Goal: Navigation & Orientation: Find specific page/section

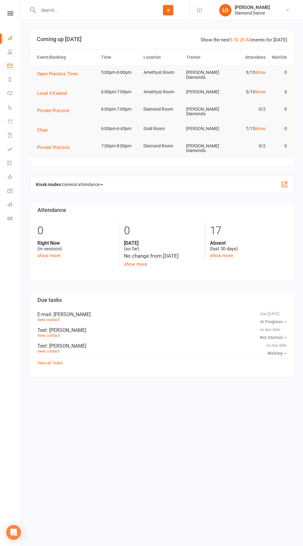
click at [10, 65] on icon at bounding box center [9, 65] width 5 height 5
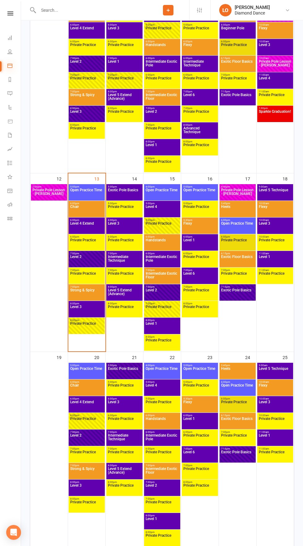
scroll to position [365, 0]
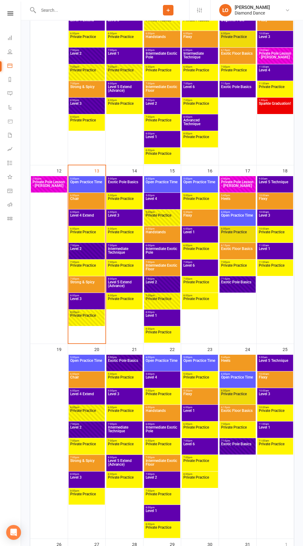
click at [87, 297] on span "Level 3" at bounding box center [87, 302] width 34 height 11
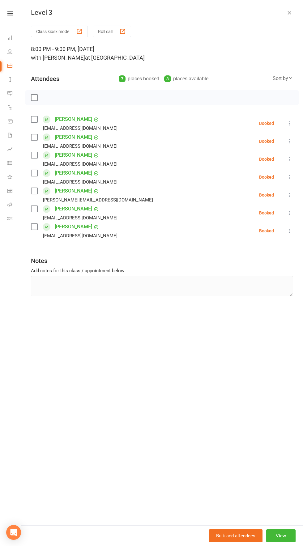
click at [290, 10] on icon "button" at bounding box center [289, 13] width 6 height 6
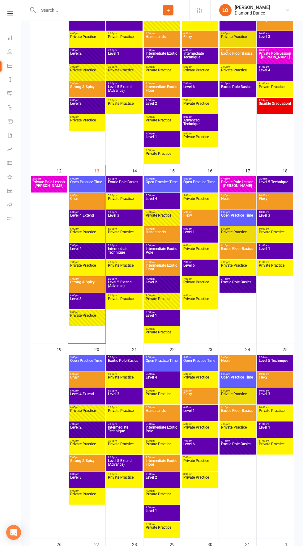
click at [98, 247] on span "Level 2" at bounding box center [87, 252] width 34 height 11
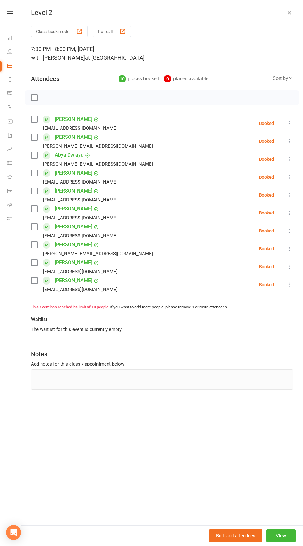
click at [294, 13] on div "Level 2" at bounding box center [162, 13] width 282 height 8
click at [289, 12] on icon "button" at bounding box center [289, 13] width 6 height 6
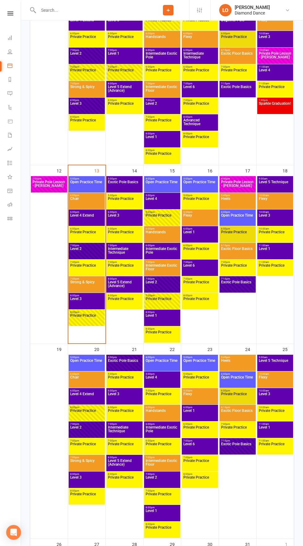
click at [94, 301] on span "Level 3" at bounding box center [87, 302] width 34 height 11
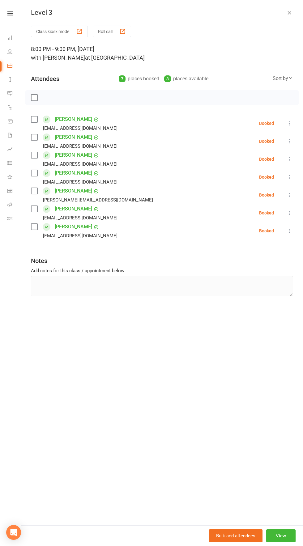
click at [287, 8] on div "Level 3 Class kiosk mode Roll call 8:00 PM - 9:00 PM, [DATE] with [PERSON_NAME]…" at bounding box center [162, 273] width 282 height 546
click at [10, 93] on icon at bounding box center [9, 93] width 5 height 5
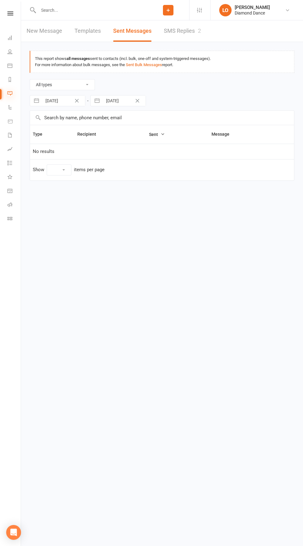
select select "10"
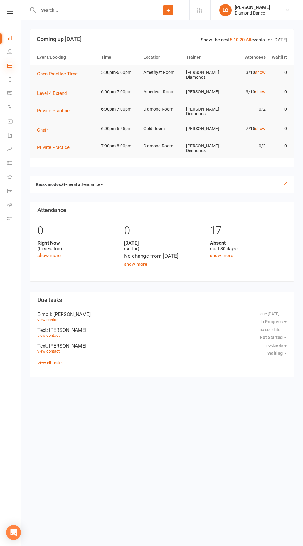
click at [10, 65] on icon at bounding box center [9, 65] width 5 height 5
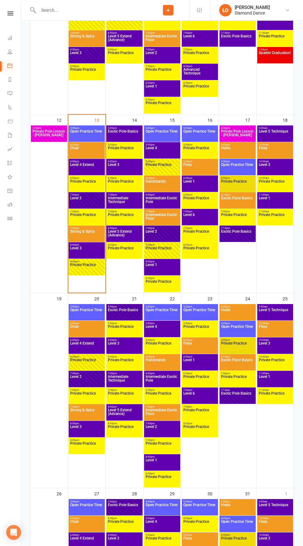
scroll to position [419, 0]
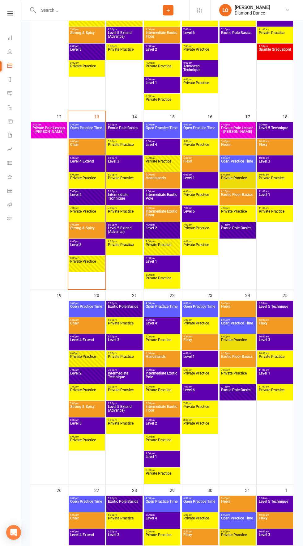
click at [92, 257] on span "8:00pm - 9:00pm" at bounding box center [87, 258] width 34 height 3
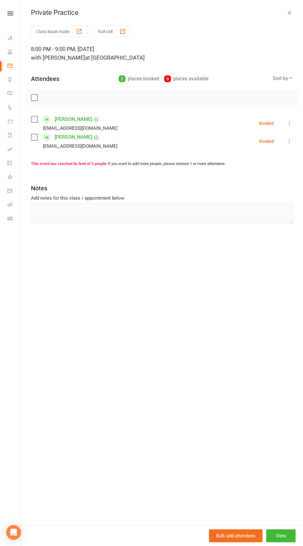
click at [287, 13] on icon "button" at bounding box center [289, 13] width 6 height 6
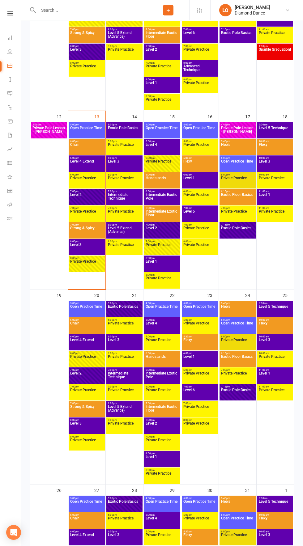
click at [90, 250] on span "Level 3" at bounding box center [87, 248] width 34 height 11
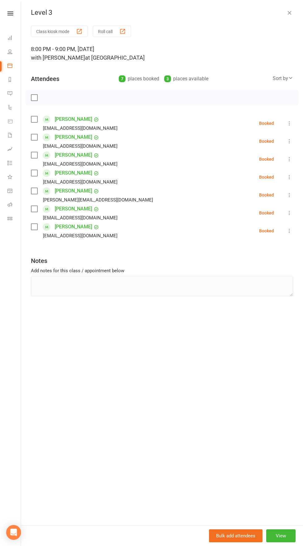
click at [286, 13] on icon "button" at bounding box center [289, 13] width 6 height 6
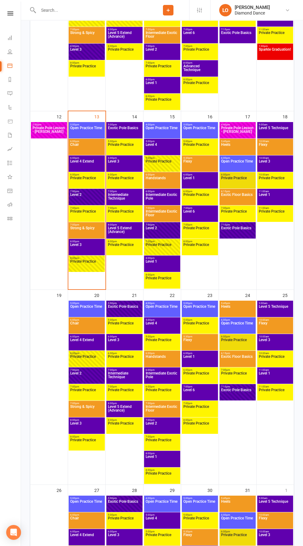
click at [94, 199] on span "Level 2" at bounding box center [87, 198] width 34 height 11
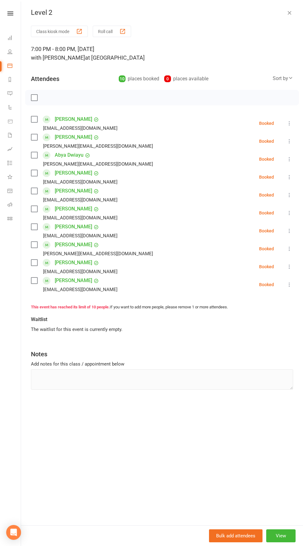
click at [289, 13] on icon "button" at bounding box center [289, 13] width 6 height 6
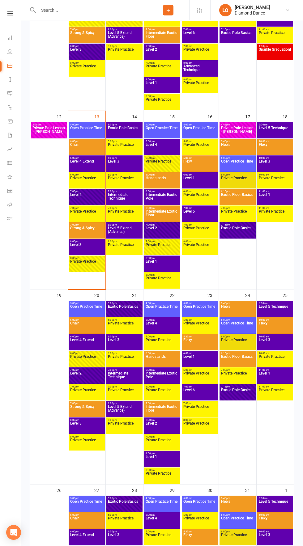
click at [92, 237] on div "7:00pm - 7:45pm Strong & Spicy" at bounding box center [87, 230] width 36 height 16
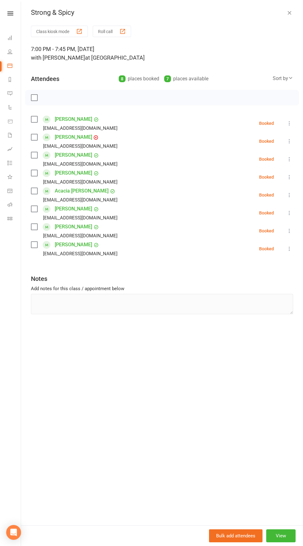
click at [289, 13] on icon "button" at bounding box center [289, 13] width 6 height 6
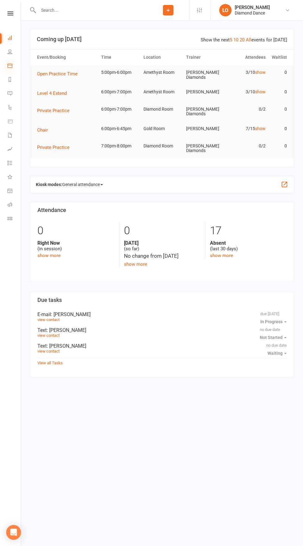
click at [9, 65] on icon at bounding box center [9, 65] width 5 height 5
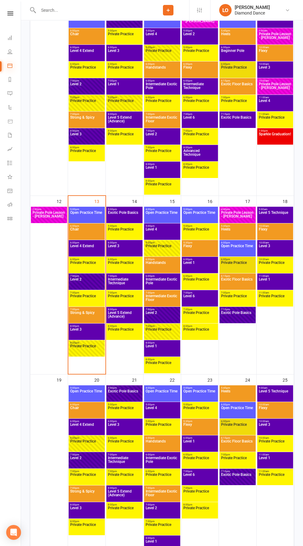
scroll to position [336, 0]
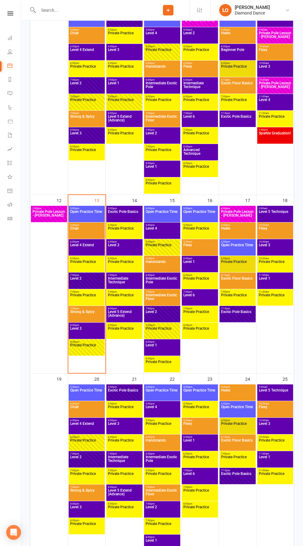
click at [203, 269] on span "Level 1" at bounding box center [200, 265] width 34 height 11
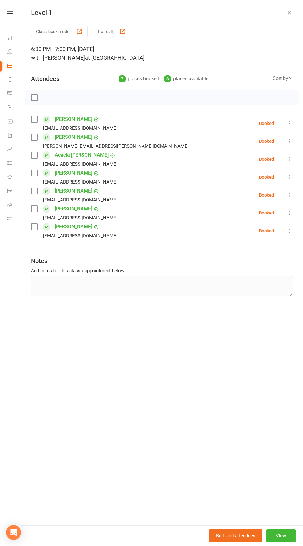
click at [288, 13] on icon "button" at bounding box center [289, 13] width 6 height 6
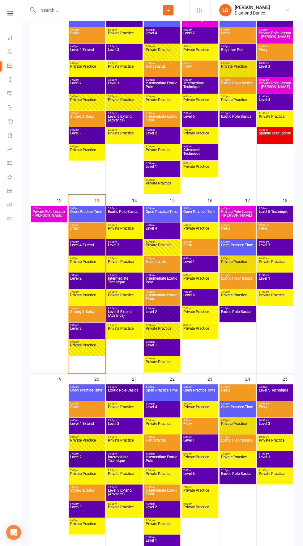
click at [282, 286] on span "Level 1" at bounding box center [274, 281] width 33 height 11
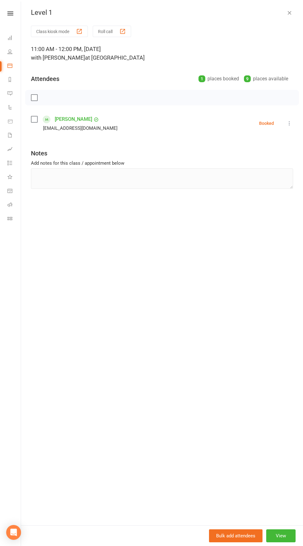
click at [289, 13] on icon "button" at bounding box center [289, 13] width 6 height 6
